Goal: Information Seeking & Learning: Learn about a topic

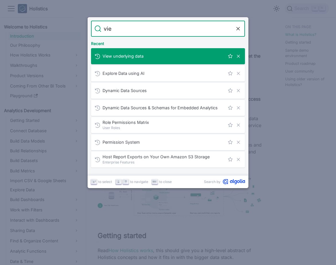
type input "view"
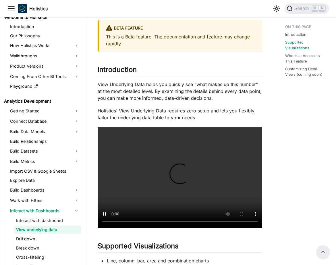
scroll to position [11, 0]
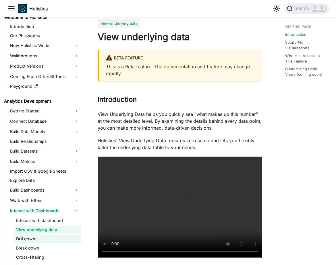
click at [43, 240] on link "Drill down" at bounding box center [47, 239] width 67 height 8
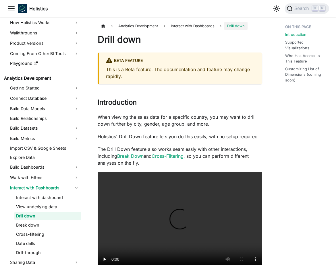
scroll to position [37, 0]
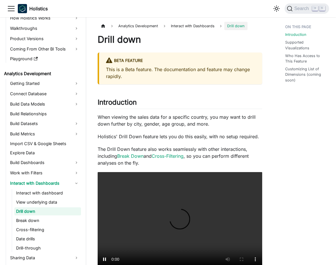
click at [198, 112] on div "Drill down BETA FEATURE This is a Beta feature. The documentation and feature m…" at bounding box center [180, 243] width 164 height 419
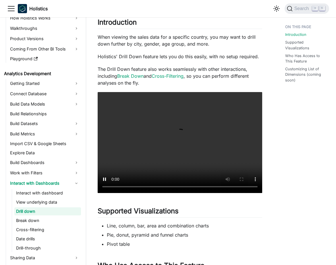
scroll to position [100, 0]
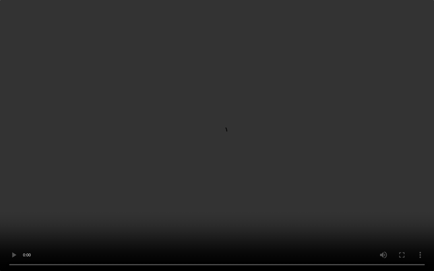
click at [68, 196] on video "Your browser does not support embedding video, but you can download it ." at bounding box center [217, 135] width 434 height 271
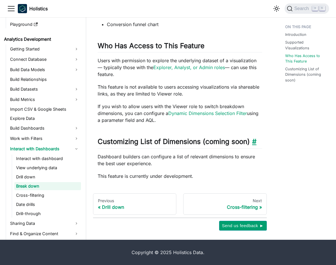
click at [255, 141] on link "​" at bounding box center [252, 141] width 7 height 8
click at [42, 175] on link "Drill down" at bounding box center [47, 177] width 67 height 8
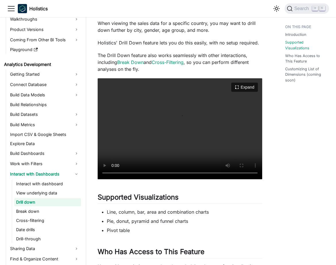
scroll to position [274, 0]
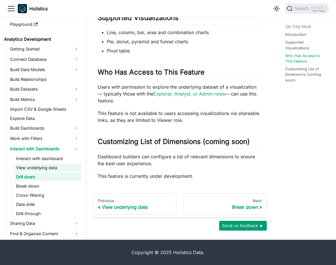
click at [47, 171] on link "View underlying data" at bounding box center [47, 168] width 67 height 8
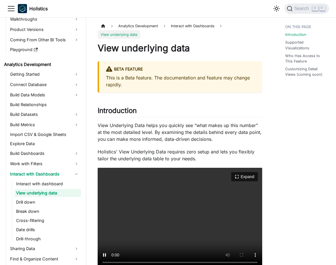
scroll to position [337, 0]
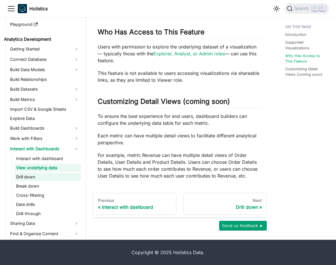
click at [50, 178] on link "Drill down" at bounding box center [47, 177] width 67 height 8
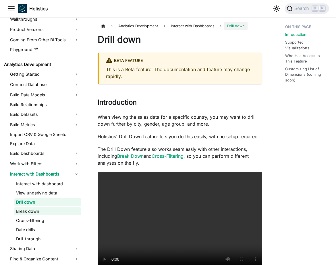
click at [46, 210] on link "Break down" at bounding box center [47, 211] width 67 height 8
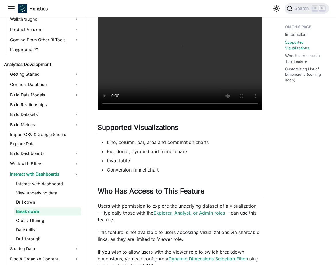
scroll to position [233, 0]
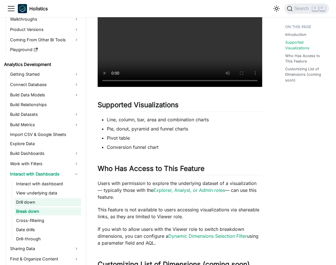
click at [42, 205] on link "Drill down" at bounding box center [47, 202] width 67 height 8
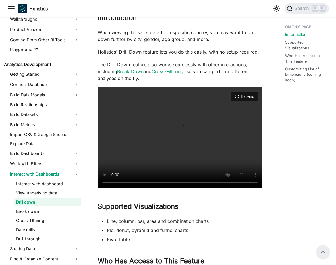
scroll to position [48, 0]
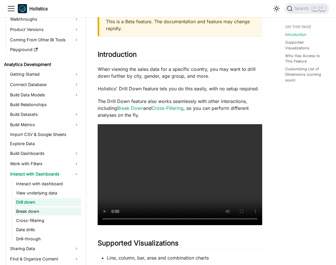
click at [46, 209] on link "Break down" at bounding box center [47, 211] width 67 height 8
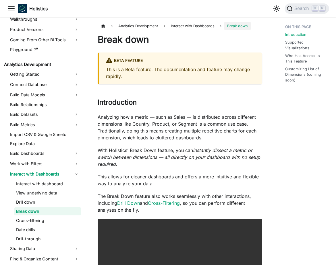
click at [196, 115] on p "Analyzing how a metric — such as Sales — is distributed across different dimens…" at bounding box center [180, 128] width 164 height 28
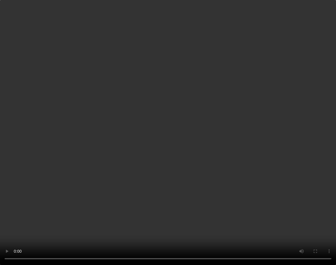
scroll to position [88, 0]
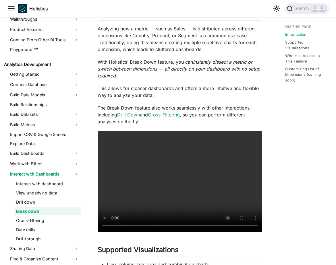
click at [192, 126] on div "Break down BETA FEATURE This is a Beta feature. The documentation and feature m…" at bounding box center [180, 196] width 164 height 501
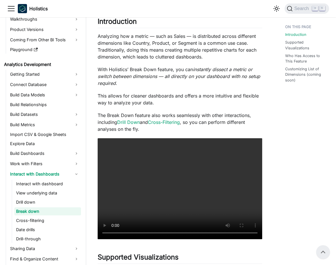
scroll to position [67, 0]
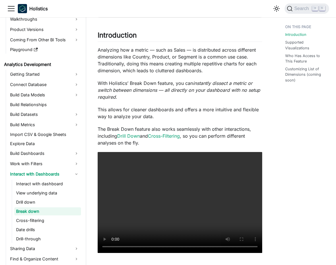
click at [229, 94] on p "With Holistics’ Break Down feature, you can instantly dissect a metric or switc…" at bounding box center [180, 90] width 164 height 21
